Goal: Task Accomplishment & Management: Manage account settings

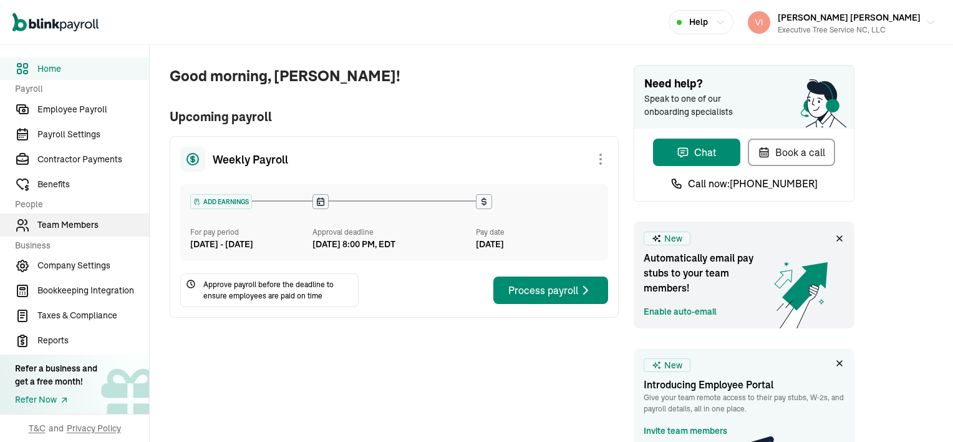
click at [47, 227] on span "Team Members" at bounding box center [93, 224] width 112 height 13
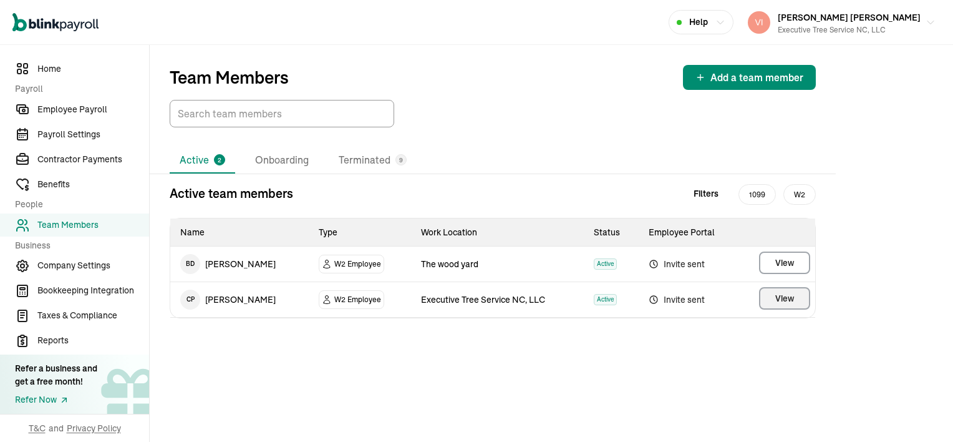
click at [787, 303] on span "View" at bounding box center [784, 298] width 19 height 12
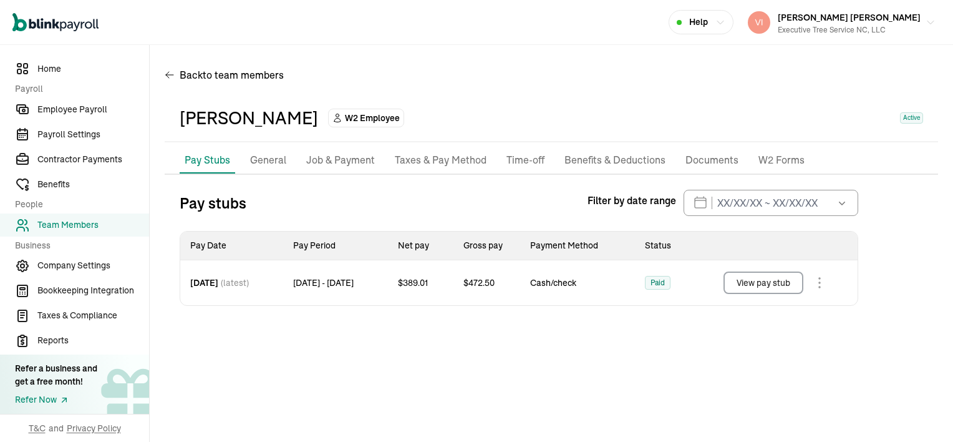
click at [705, 162] on p "Documents" at bounding box center [712, 160] width 53 height 16
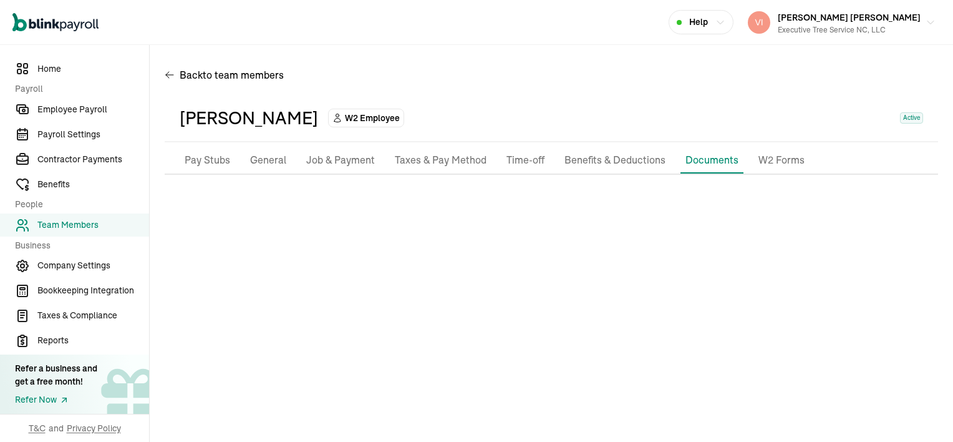
click at [439, 164] on p "Taxes & Pay Method" at bounding box center [441, 160] width 92 height 16
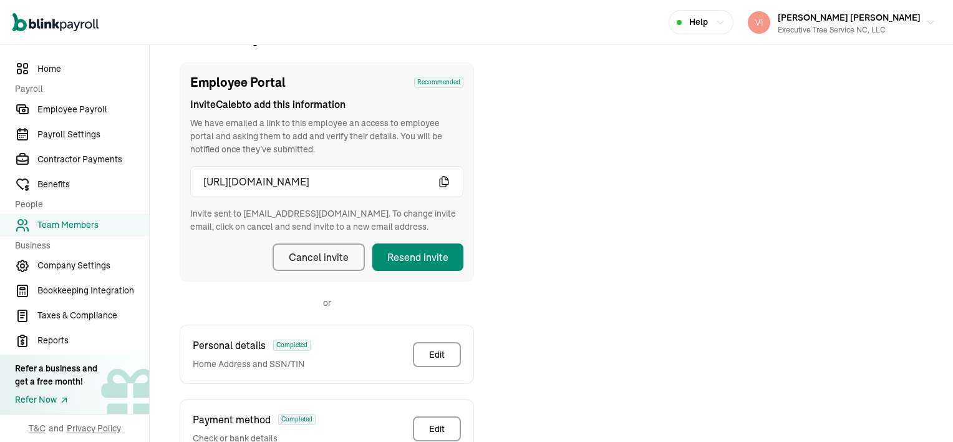
scroll to position [147, 0]
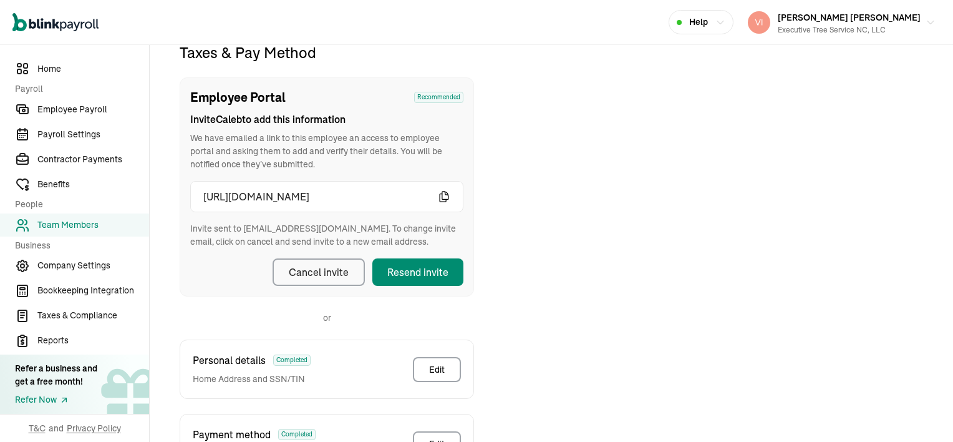
click at [310, 267] on div "Cancel invite" at bounding box center [319, 271] width 60 height 15
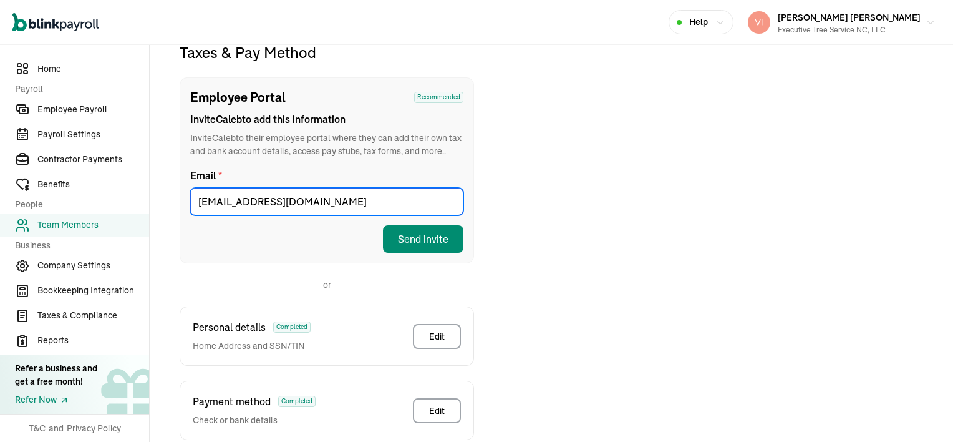
click at [332, 206] on input "[EMAIL_ADDRESS][DOMAIN_NAME]" at bounding box center [326, 201] width 273 height 27
type input "k"
type input "[EMAIL_ADDRESS][DOMAIN_NAME]"
click at [434, 238] on div "Send invite" at bounding box center [423, 238] width 51 height 15
